Goal: Task Accomplishment & Management: Use online tool/utility

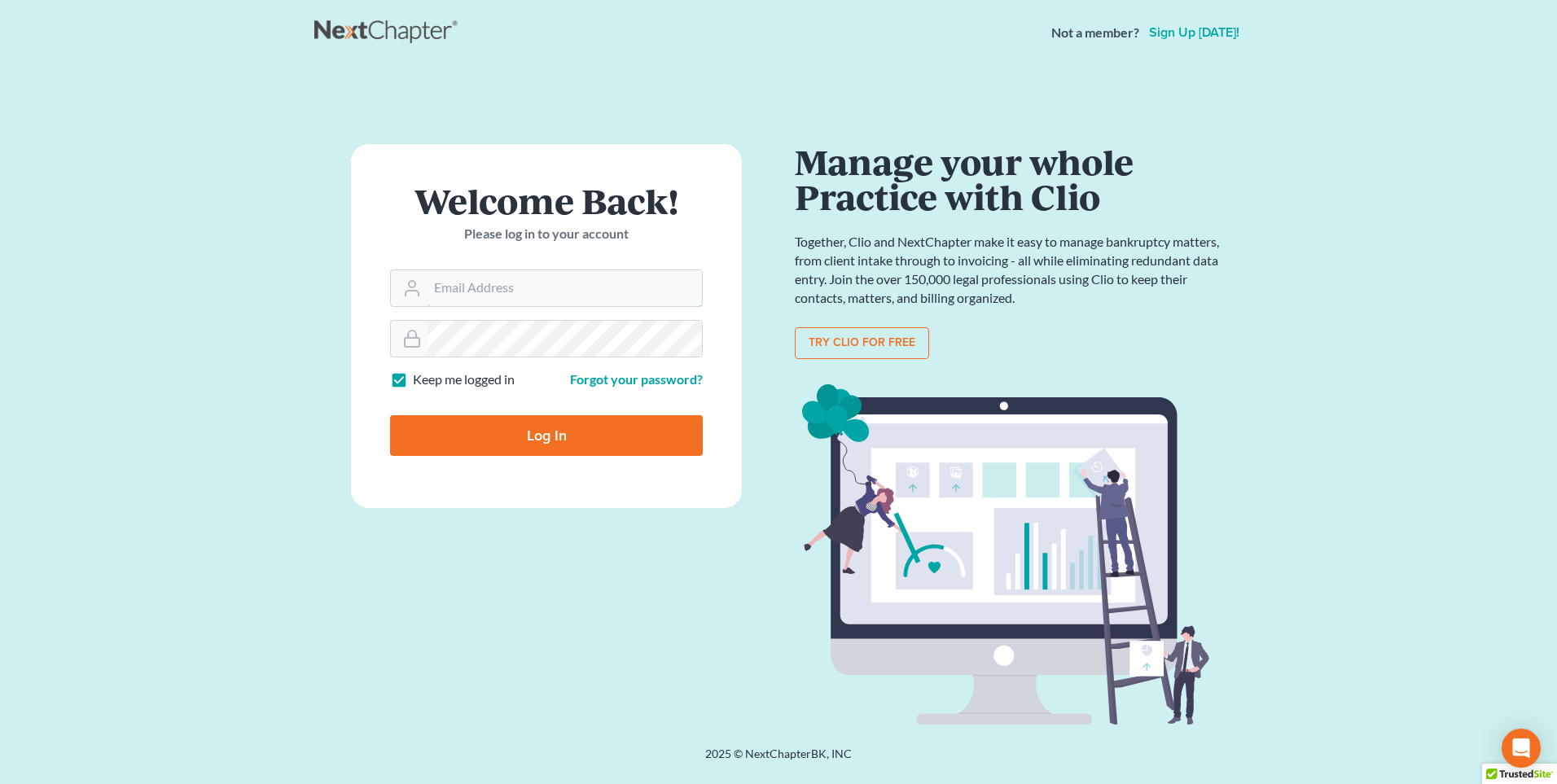
type input "[PERSON_NAME][EMAIL_ADDRESS][DOMAIN_NAME]"
click at [466, 430] on input "Log In" at bounding box center [547, 435] width 313 height 40
type input "Thinking..."
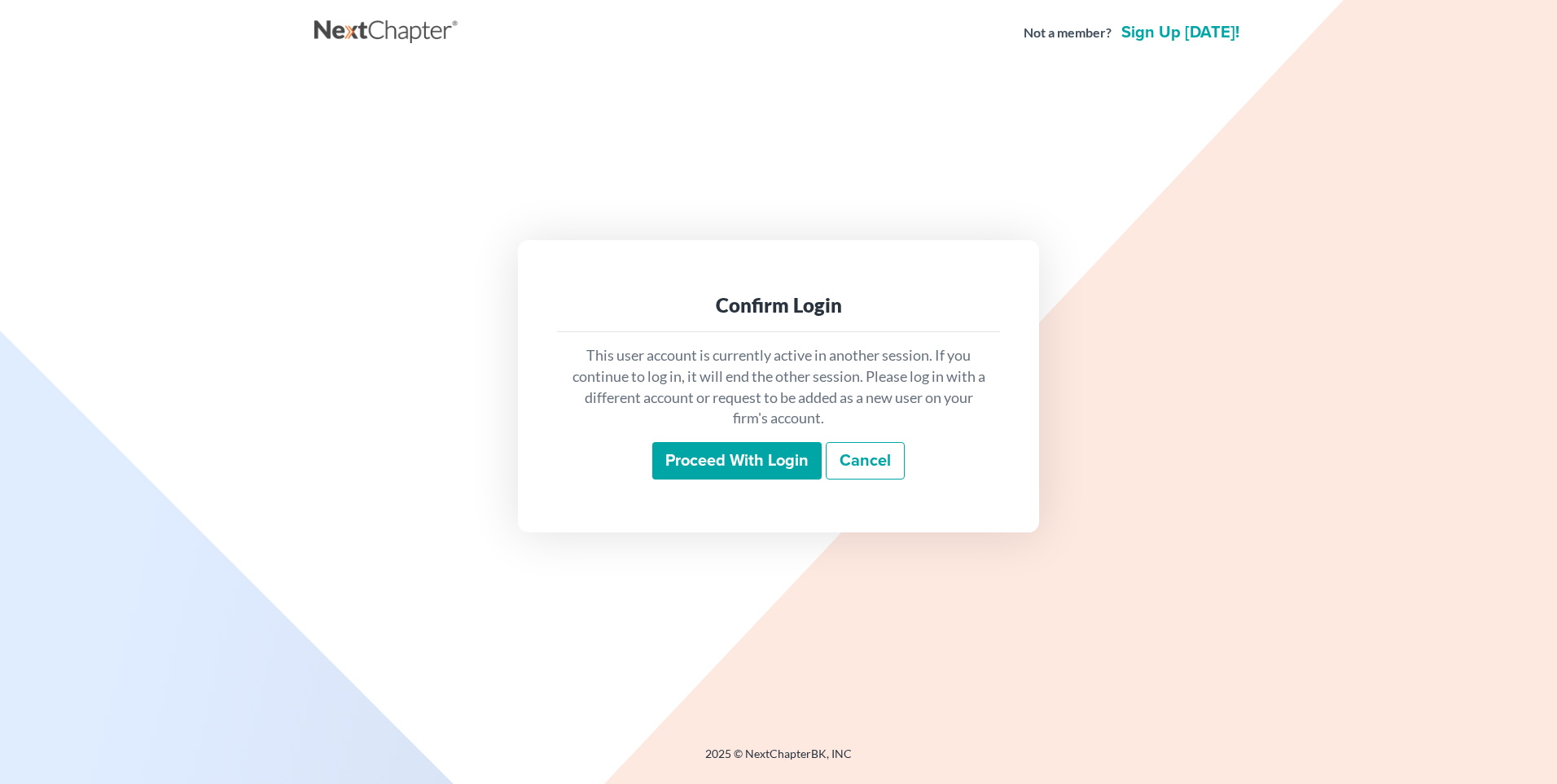
click at [754, 465] on input "Proceed with login" at bounding box center [737, 460] width 169 height 38
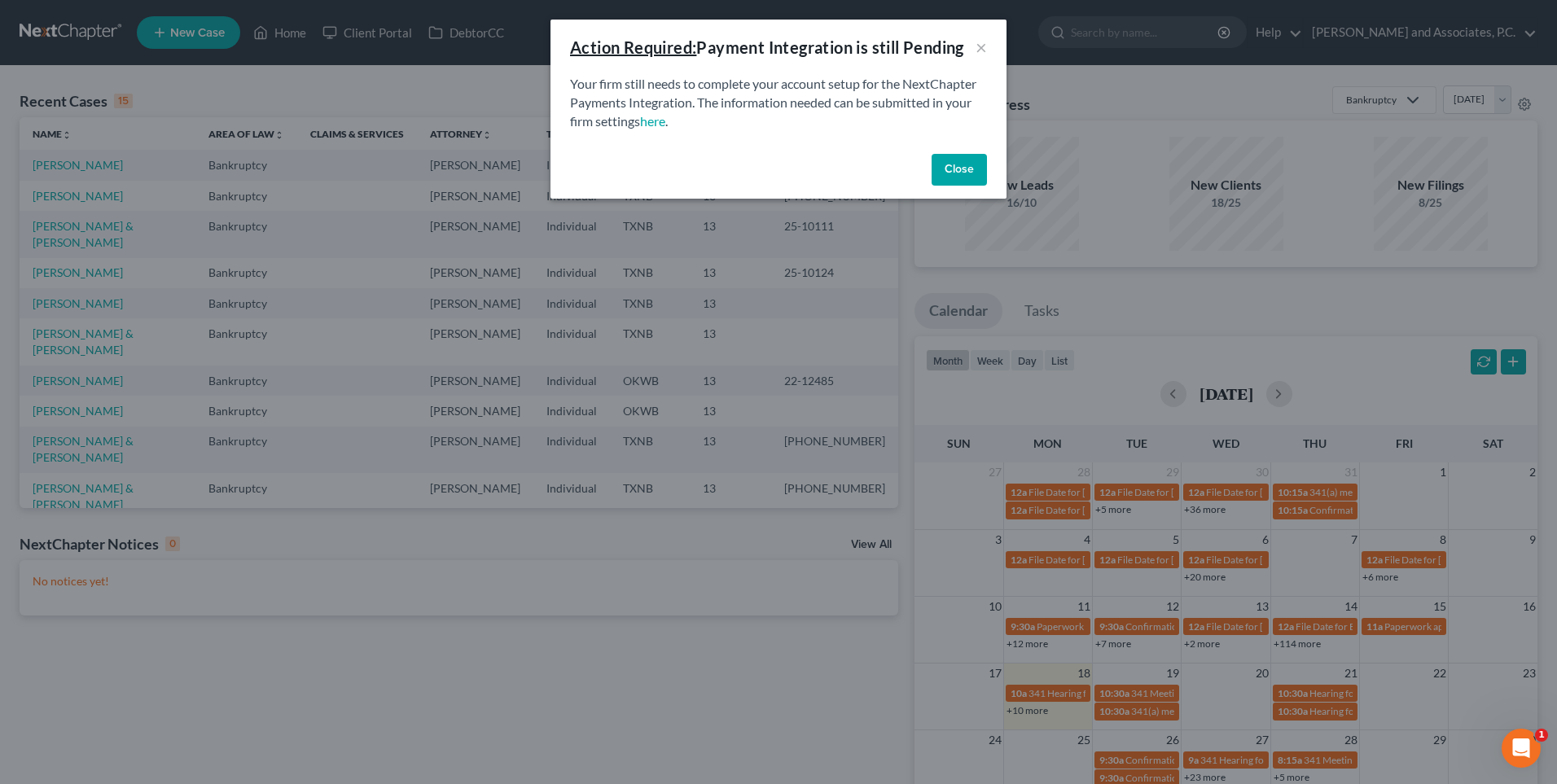
click at [962, 172] on button "Close" at bounding box center [959, 169] width 55 height 32
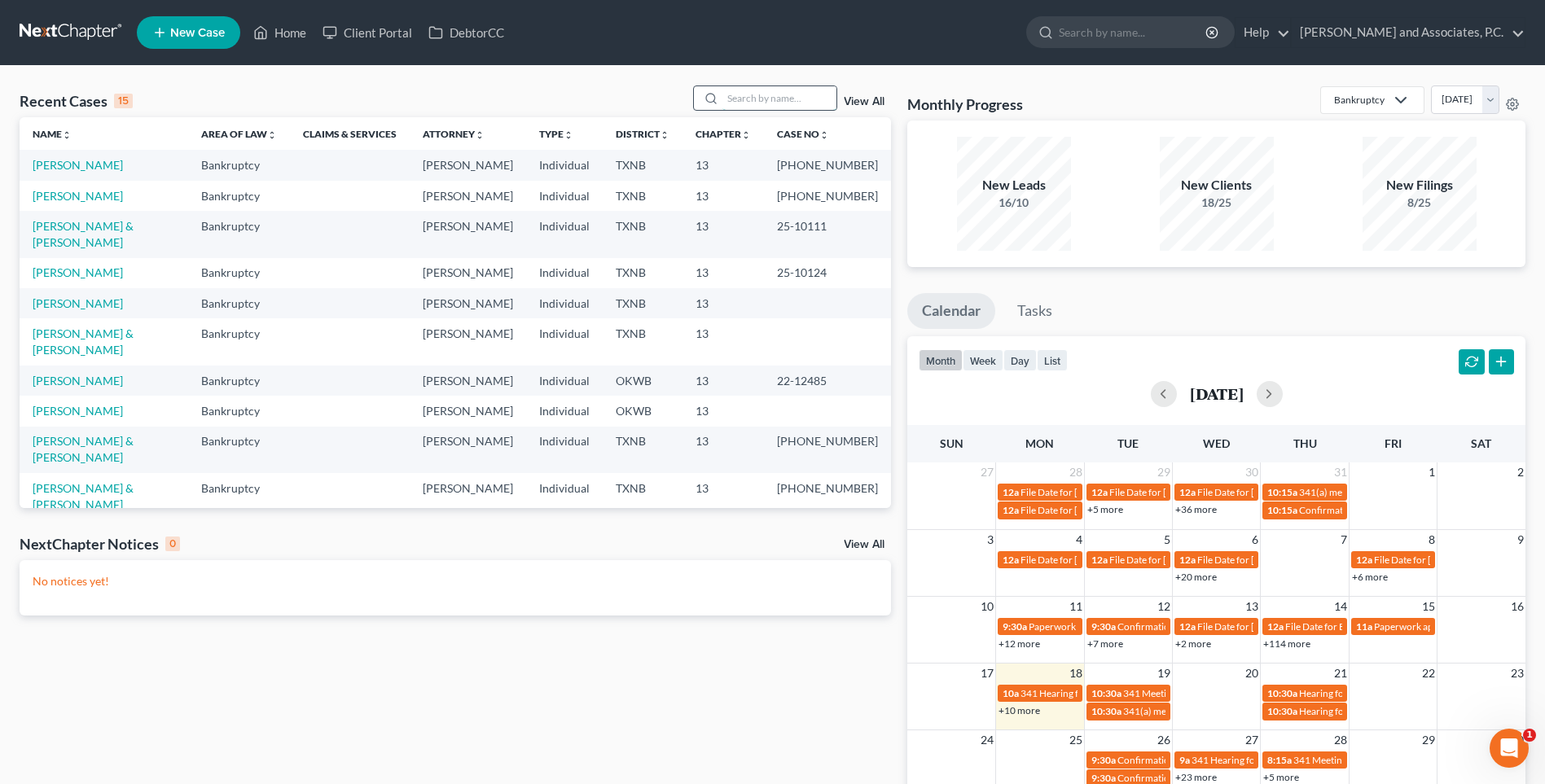
click at [755, 100] on input "search" at bounding box center [779, 98] width 114 height 24
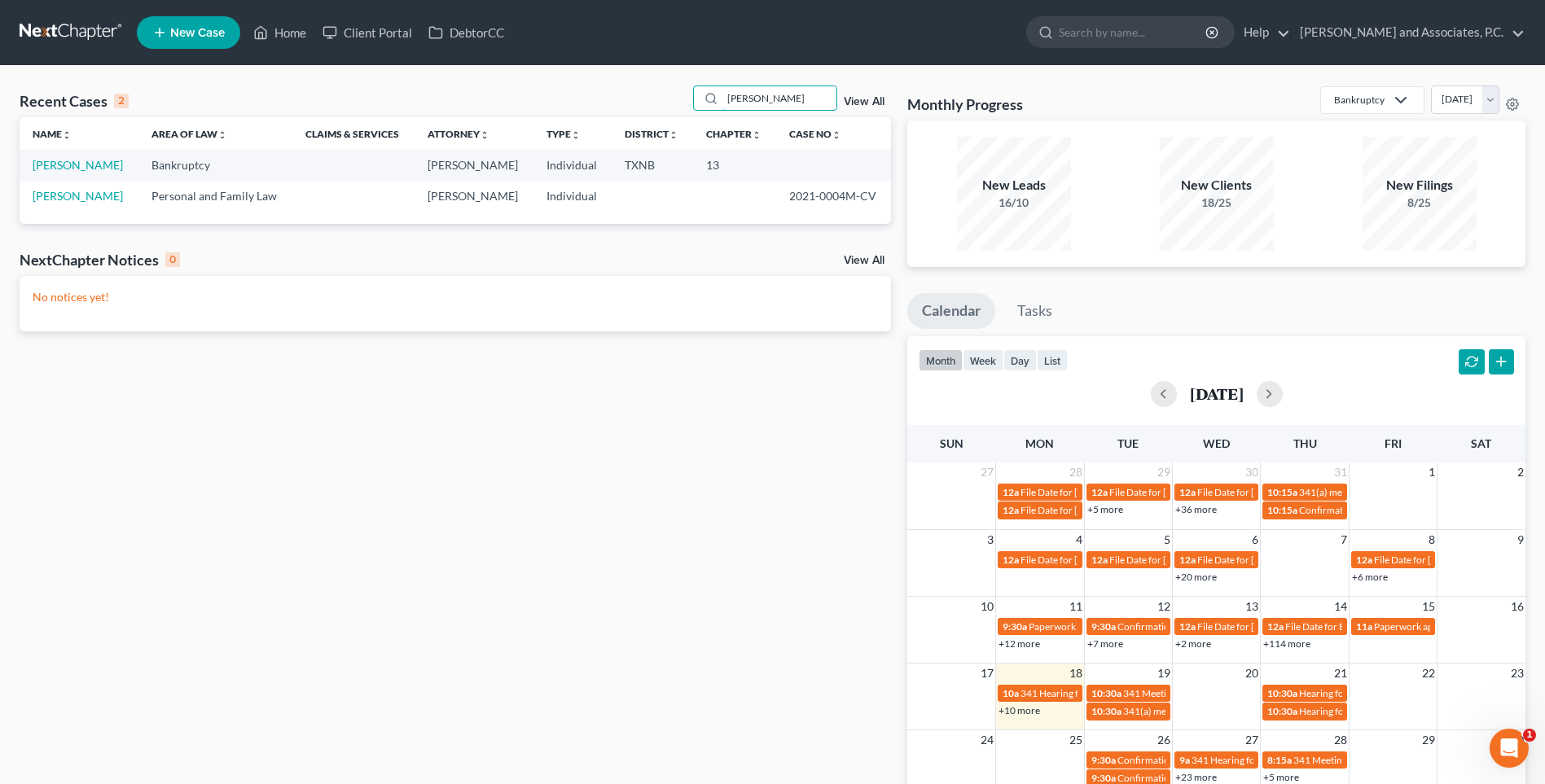
type input "hubbard"
